Goal: Transaction & Acquisition: Purchase product/service

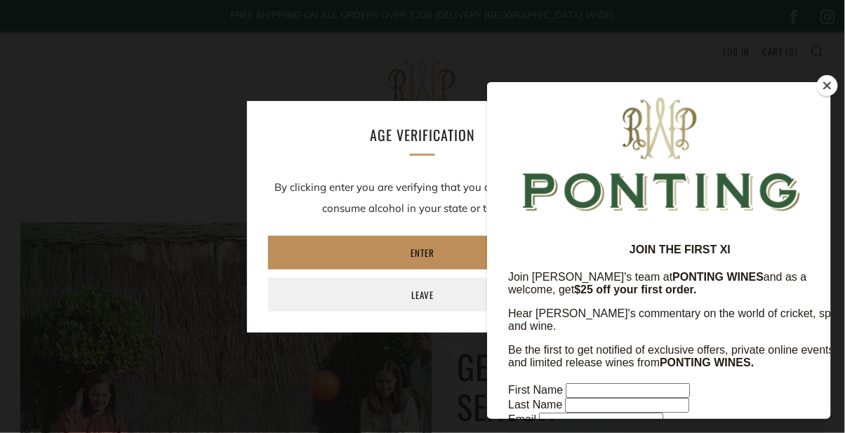
click at [417, 248] on link "Enter" at bounding box center [422, 253] width 309 height 34
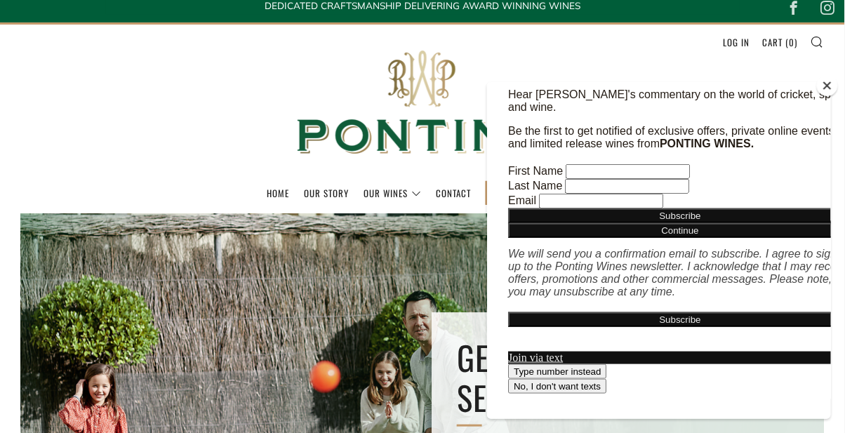
scroll to position [16, 0]
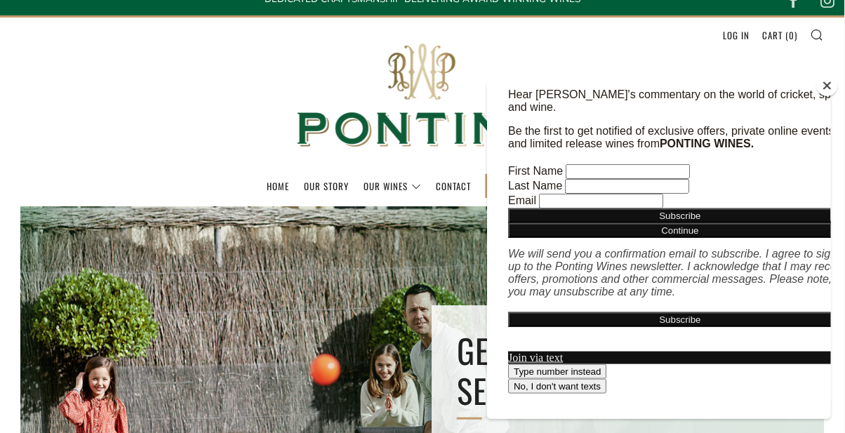
click at [378, 187] on link "Our Wines" at bounding box center [393, 186] width 58 height 22
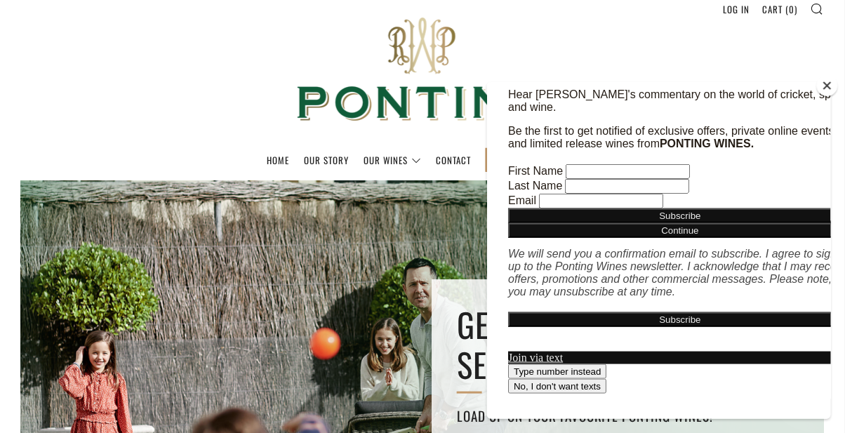
scroll to position [57, 0]
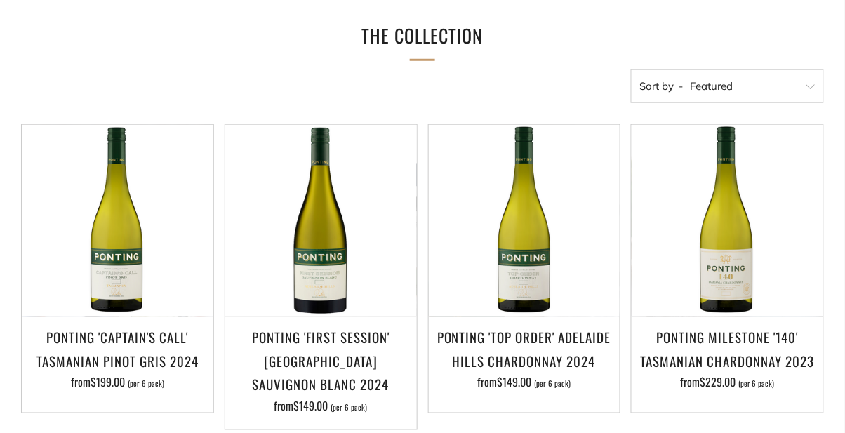
scroll to position [216, 0]
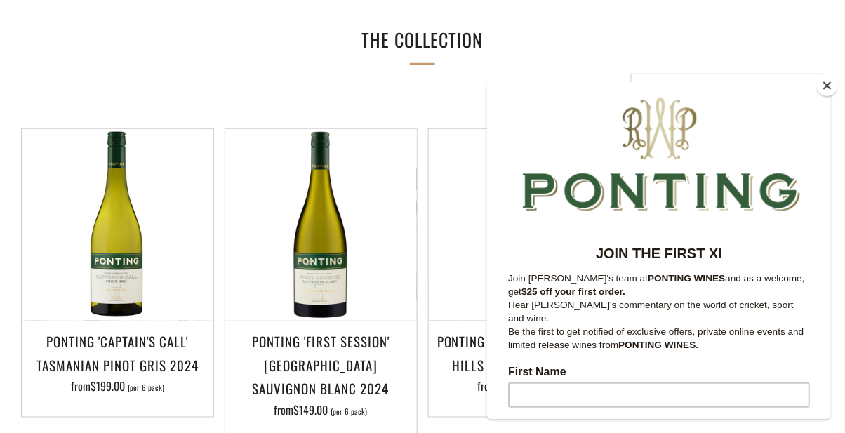
click at [775, 36] on div "The Collection" at bounding box center [422, 40] width 803 height 33
click at [827, 96] on button "Close" at bounding box center [827, 85] width 21 height 21
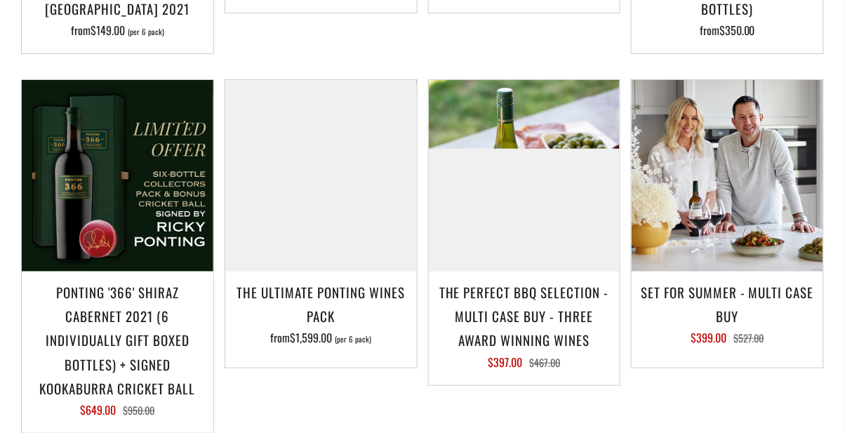
scroll to position [1270, 0]
